Goal: Use online tool/utility: Use online tool/utility

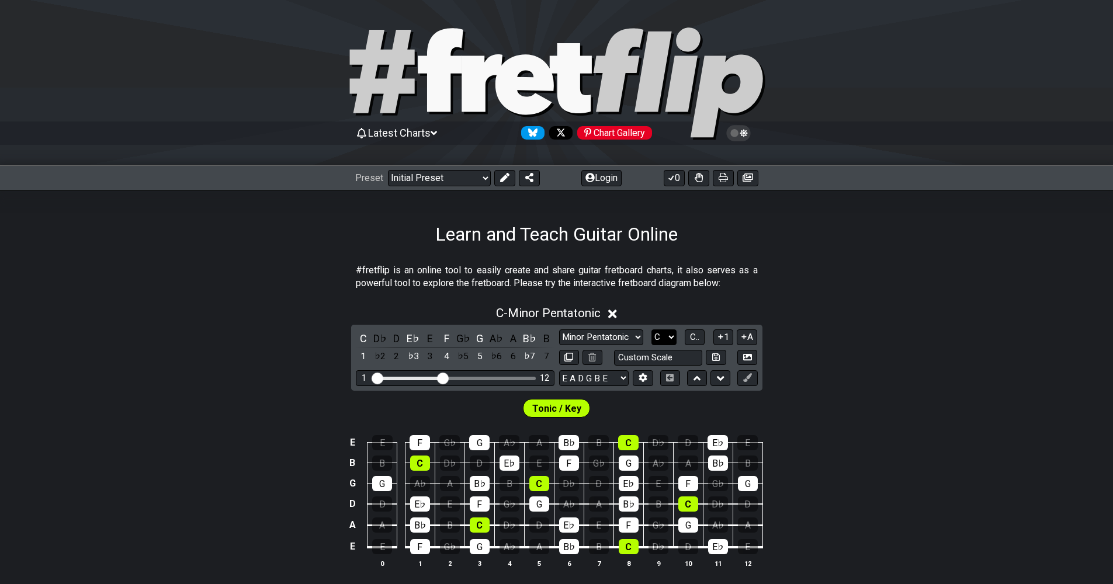
click at [665, 338] on select "A♭ A A♯ B♭ B C C♯ D♭ D D♯ E♭ E F F♯ G♭ G G♯" at bounding box center [663, 337] width 25 height 16
select select "A"
click at [651, 329] on select "A♭ A A♯ B♭ B C C♯ D♭ D D♯ E♭ E F F♯ G♭ G G♯" at bounding box center [663, 337] width 25 height 16
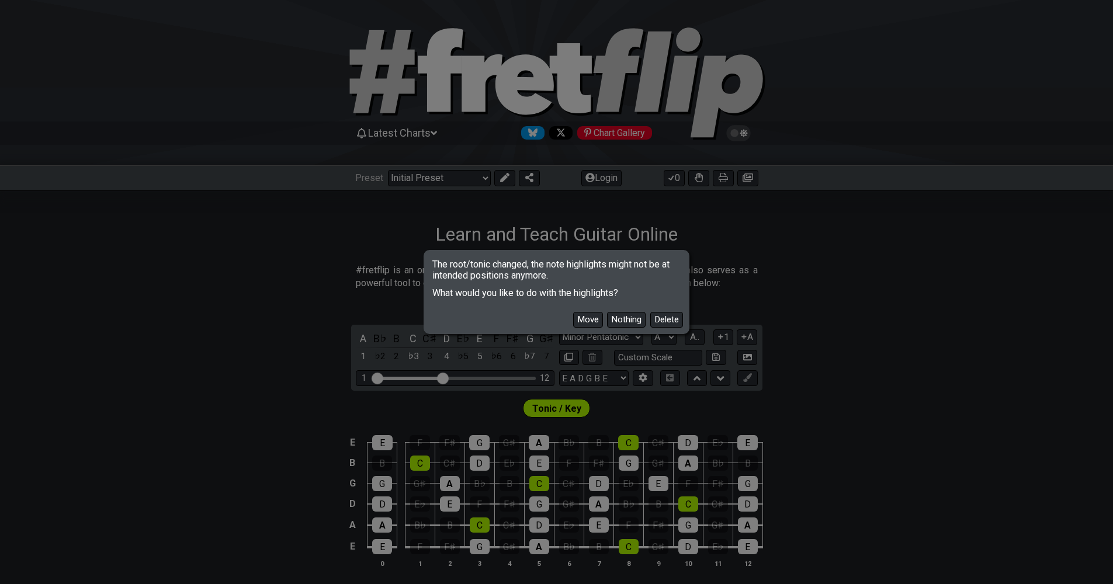
drag, startPoint x: 587, startPoint y: 321, endPoint x: 595, endPoint y: 320, distance: 7.6
click at [588, 321] on button "Move" at bounding box center [588, 320] width 30 height 16
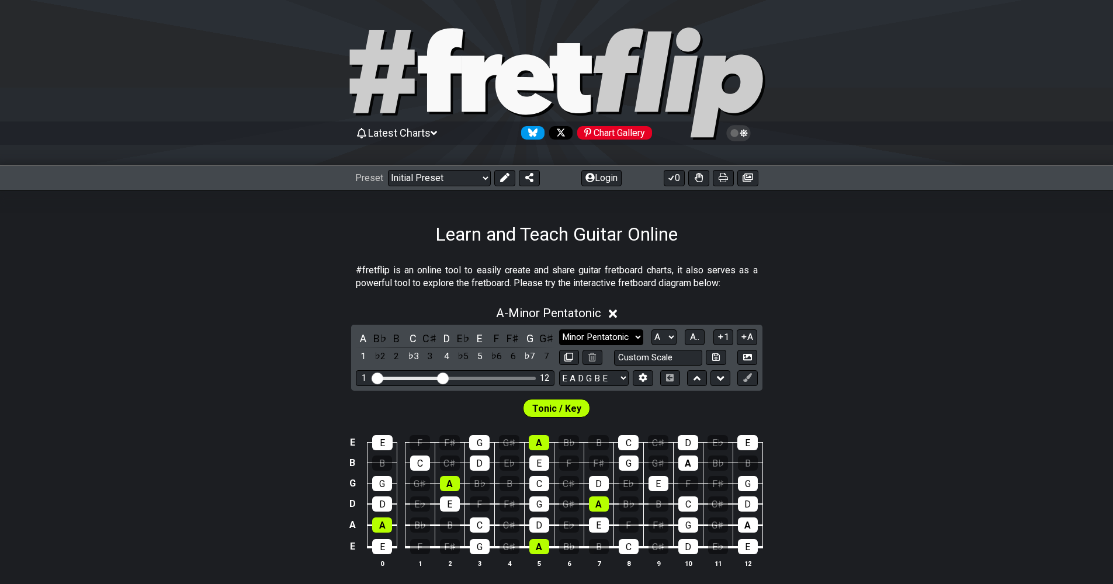
click at [617, 335] on select "Minor Pentatonic Click to edit Minor Pentatonic Major Pentatonic Minor Blues Ma…" at bounding box center [601, 337] width 84 height 16
select select "Major / [PERSON_NAME]"
click at [559, 329] on select "Minor Pentatonic Click to edit Minor Pentatonic Major Pentatonic Minor Blues Ma…" at bounding box center [601, 337] width 84 height 16
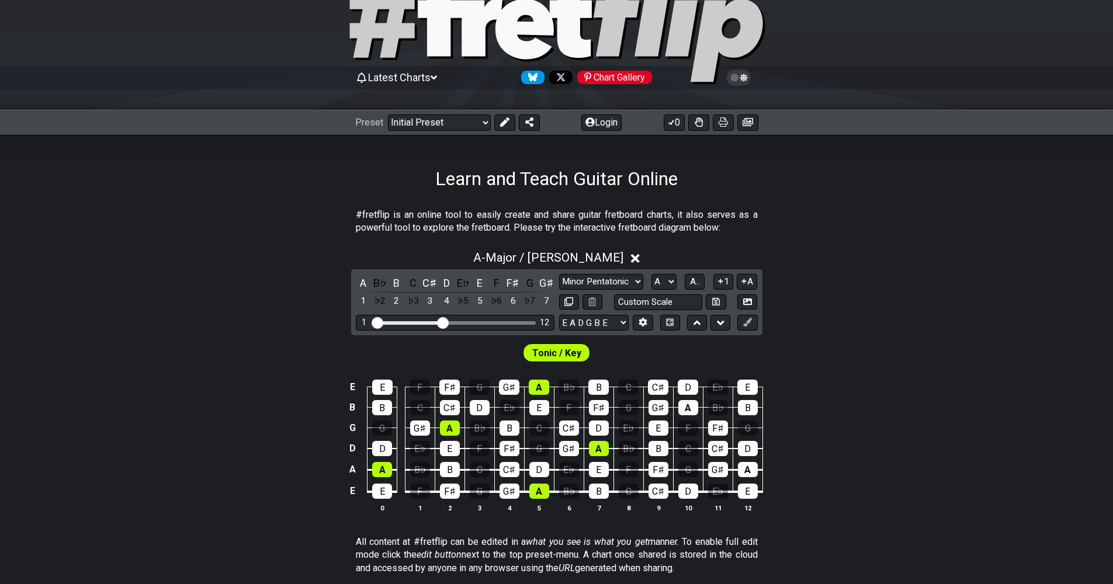
scroll to position [58, 0]
